Goal: Task Accomplishment & Management: Use online tool/utility

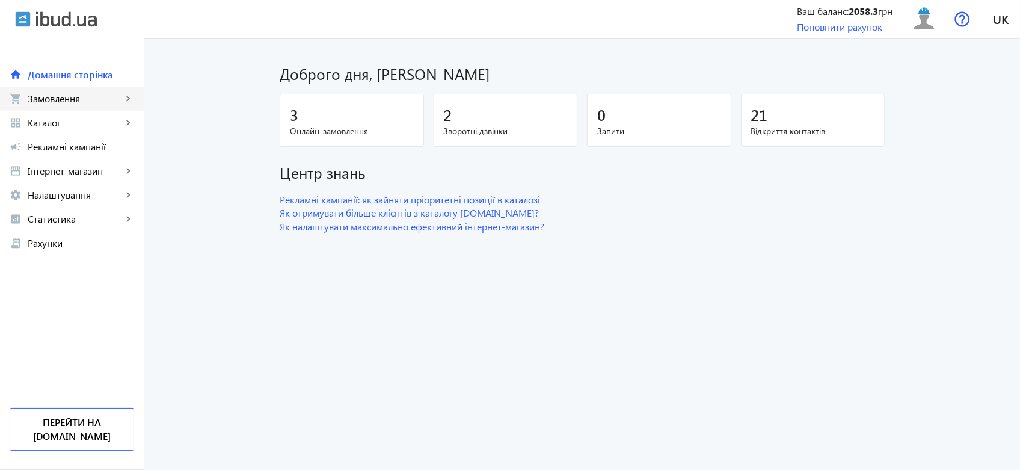
click at [76, 91] on link "shopping_cart Замовлення keyboard_arrow_right" at bounding box center [72, 99] width 144 height 24
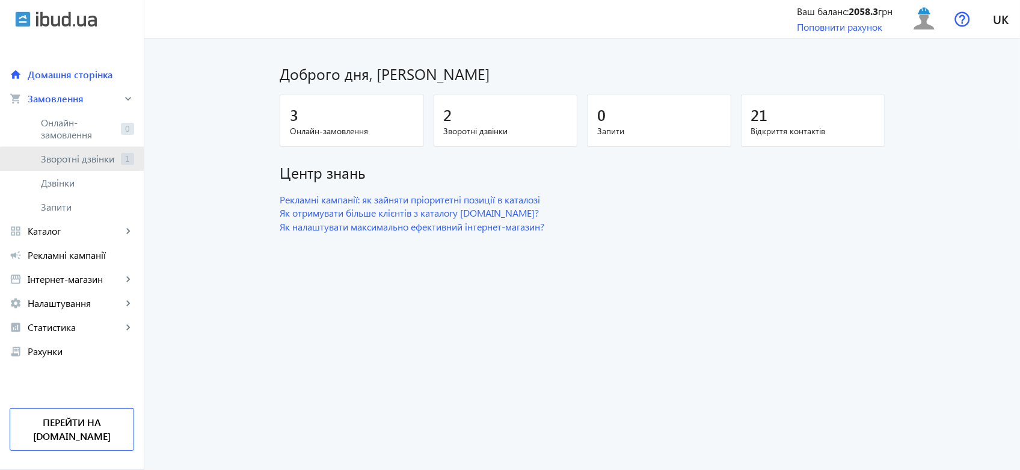
click at [100, 162] on span "Зворотні дзвінки" at bounding box center [78, 159] width 75 height 12
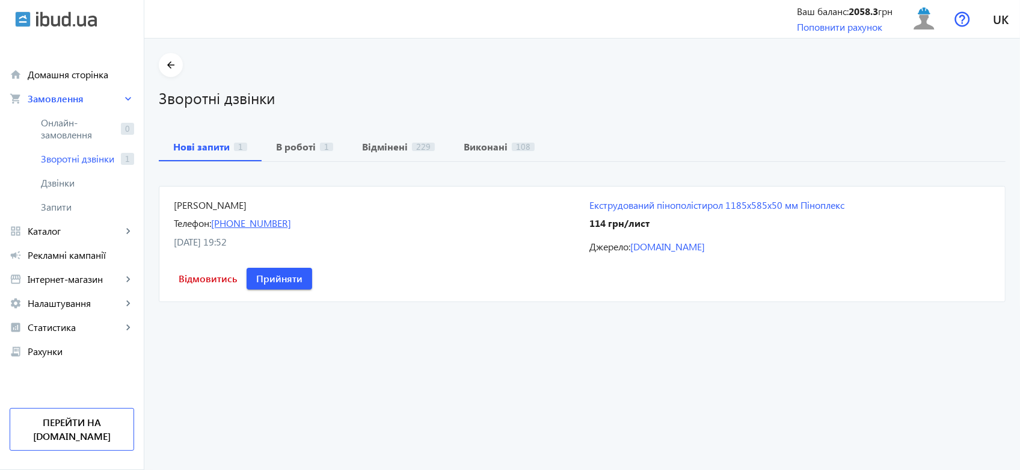
click at [282, 217] on link "[PHONE_NUMBER]" at bounding box center [251, 223] width 80 height 13
click at [301, 226] on div "Телефон: [PHONE_NUMBER]" at bounding box center [374, 223] width 401 height 13
drag, startPoint x: 301, startPoint y: 226, endPoint x: 229, endPoint y: 227, distance: 71.6
click at [229, 227] on div "Телефон: [PHONE_NUMBER]" at bounding box center [374, 223] width 401 height 13
copy link "096) [PHONE_NUMBER]"
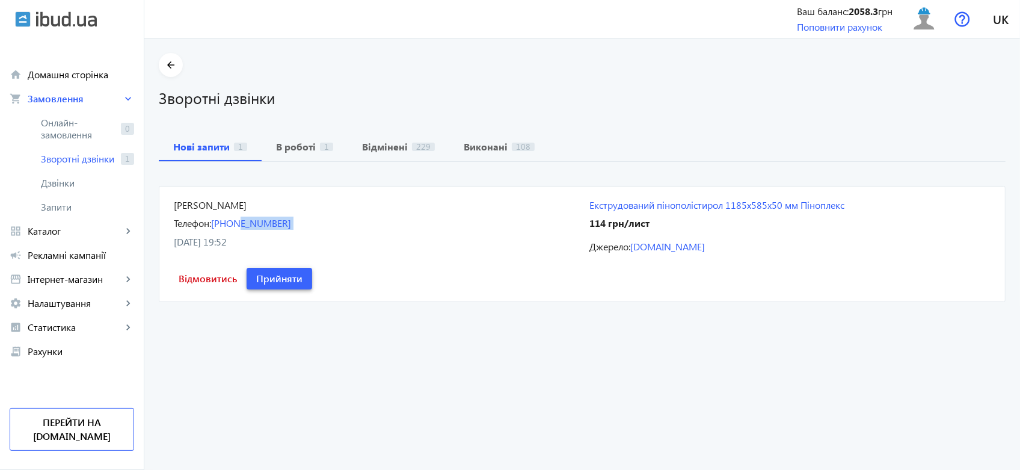
click at [260, 289] on span at bounding box center [280, 278] width 66 height 29
